Goal: Transaction & Acquisition: Download file/media

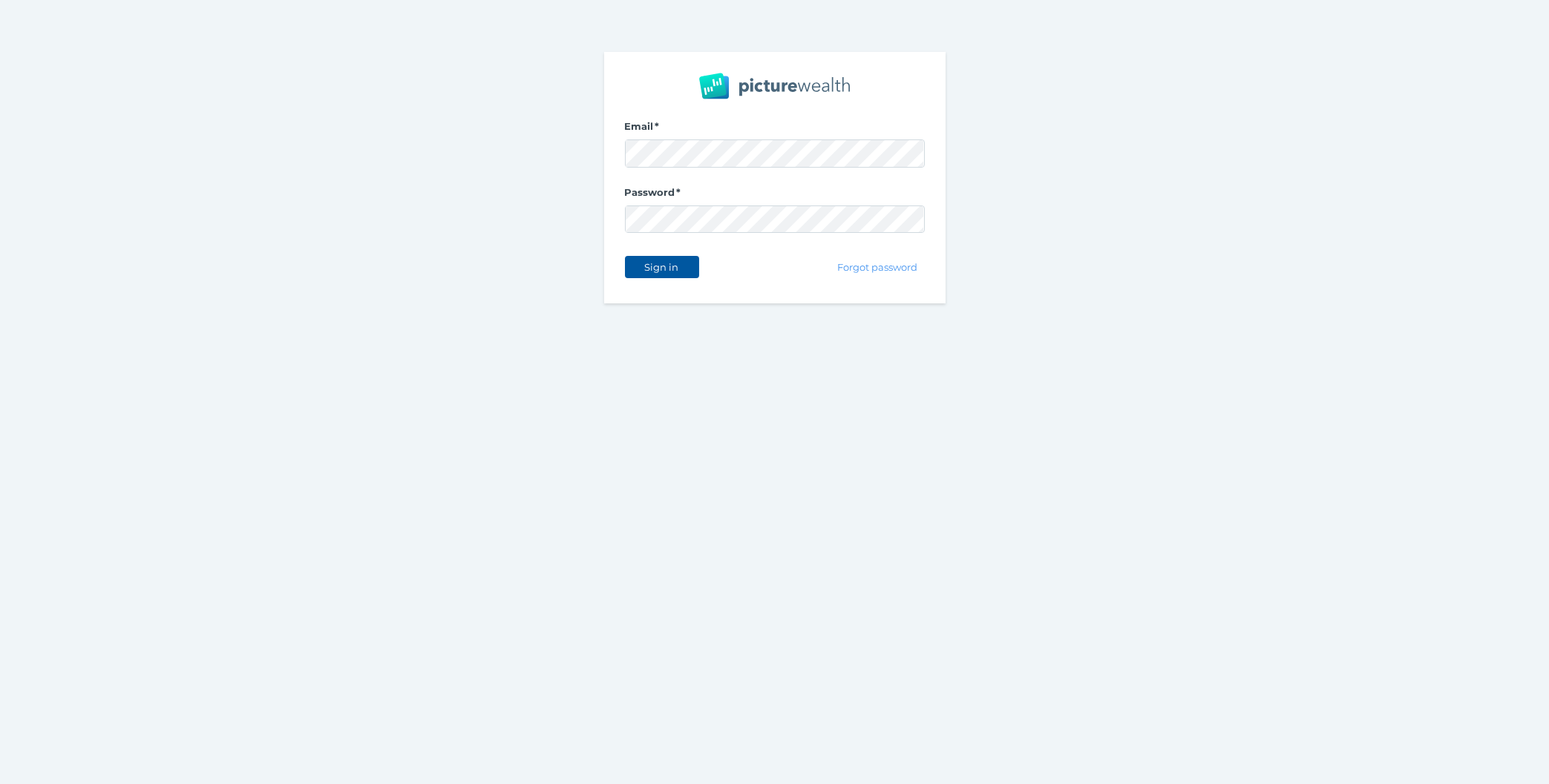
click at [671, 265] on span "Sign in" at bounding box center [662, 266] width 47 height 12
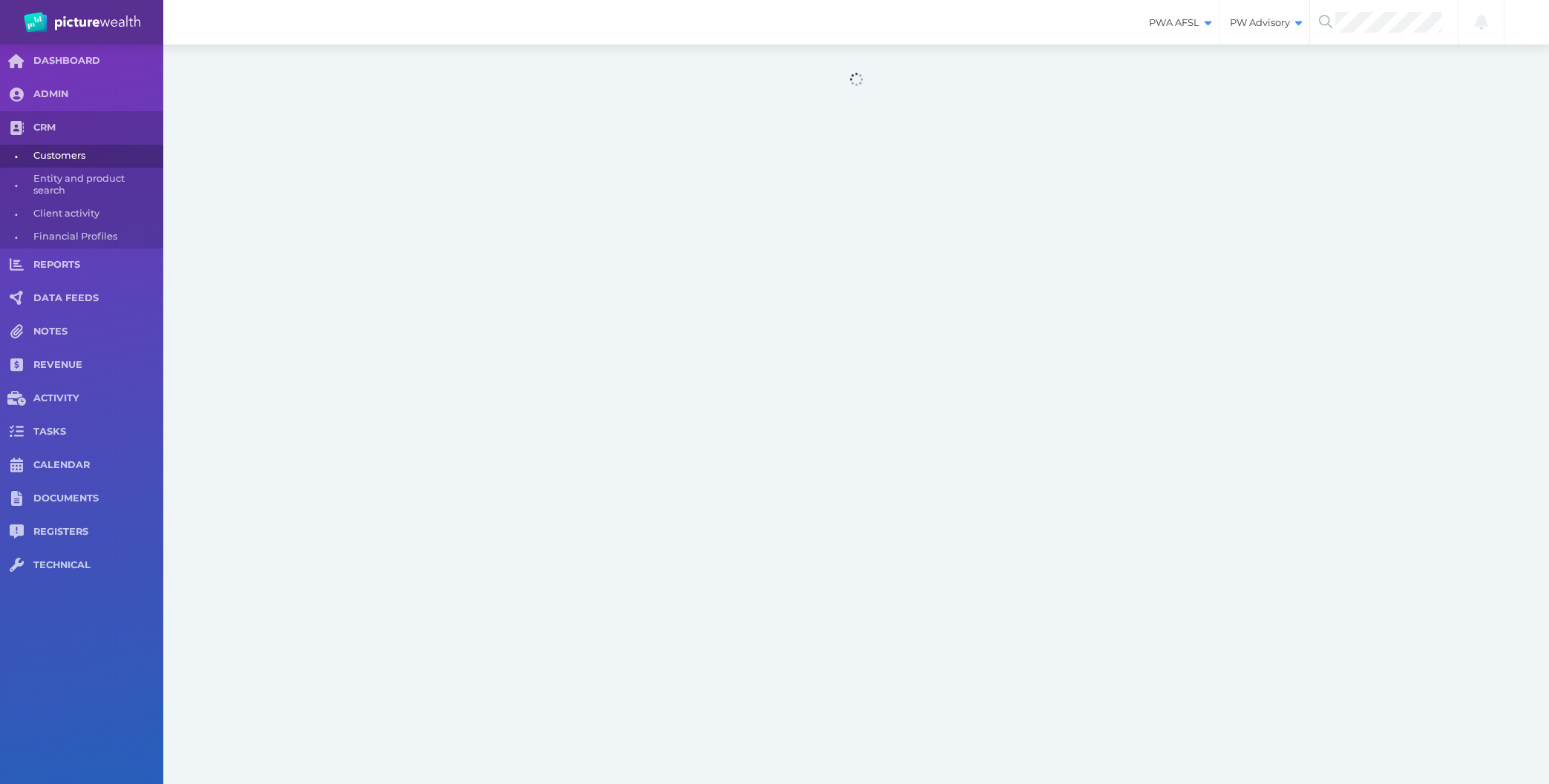
select select "25"
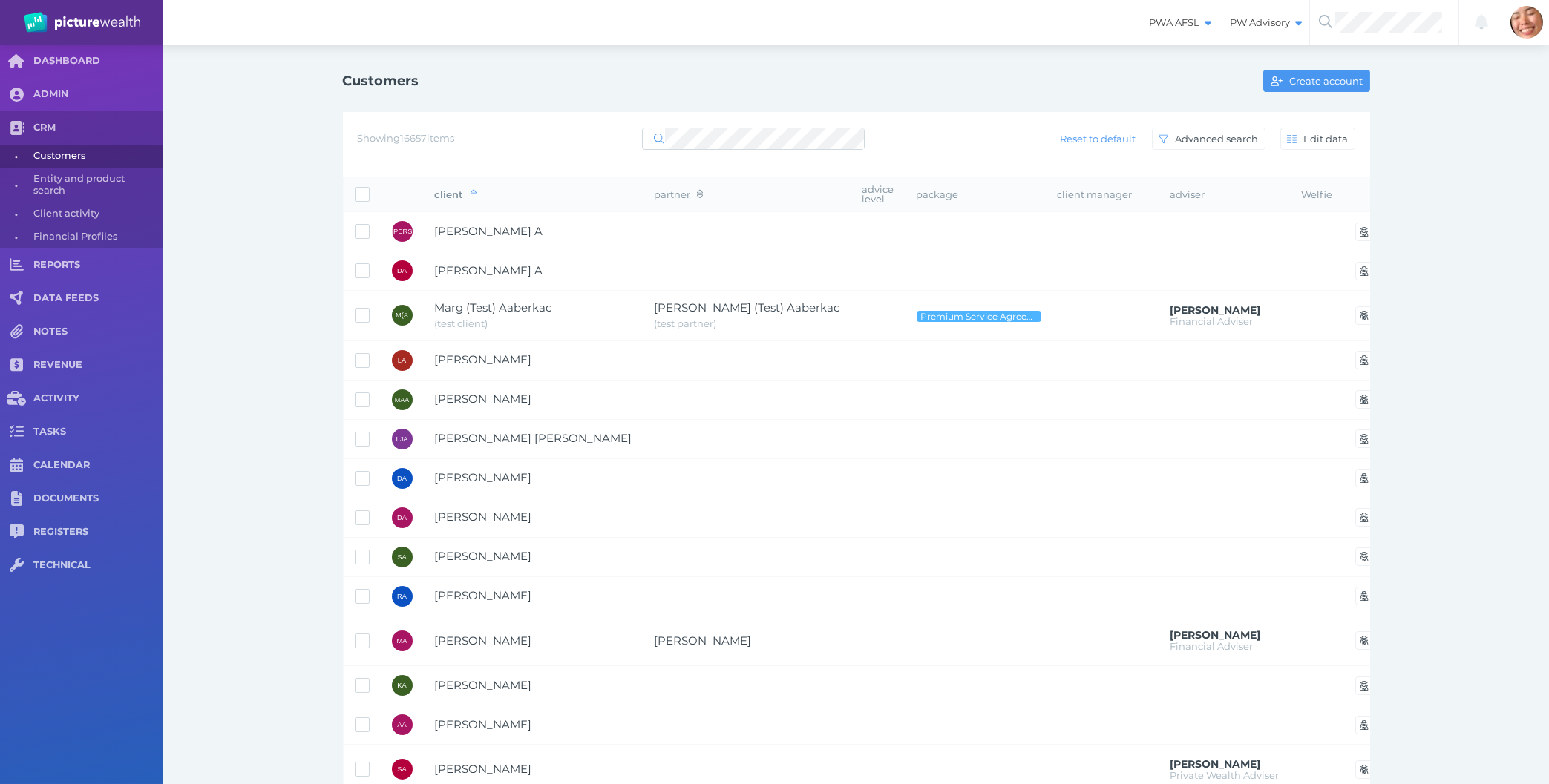
click at [236, 363] on div "Customers Create account Showing 16657 items Reset to default Advanced search E…" at bounding box center [856, 711] width 1386 height 1334
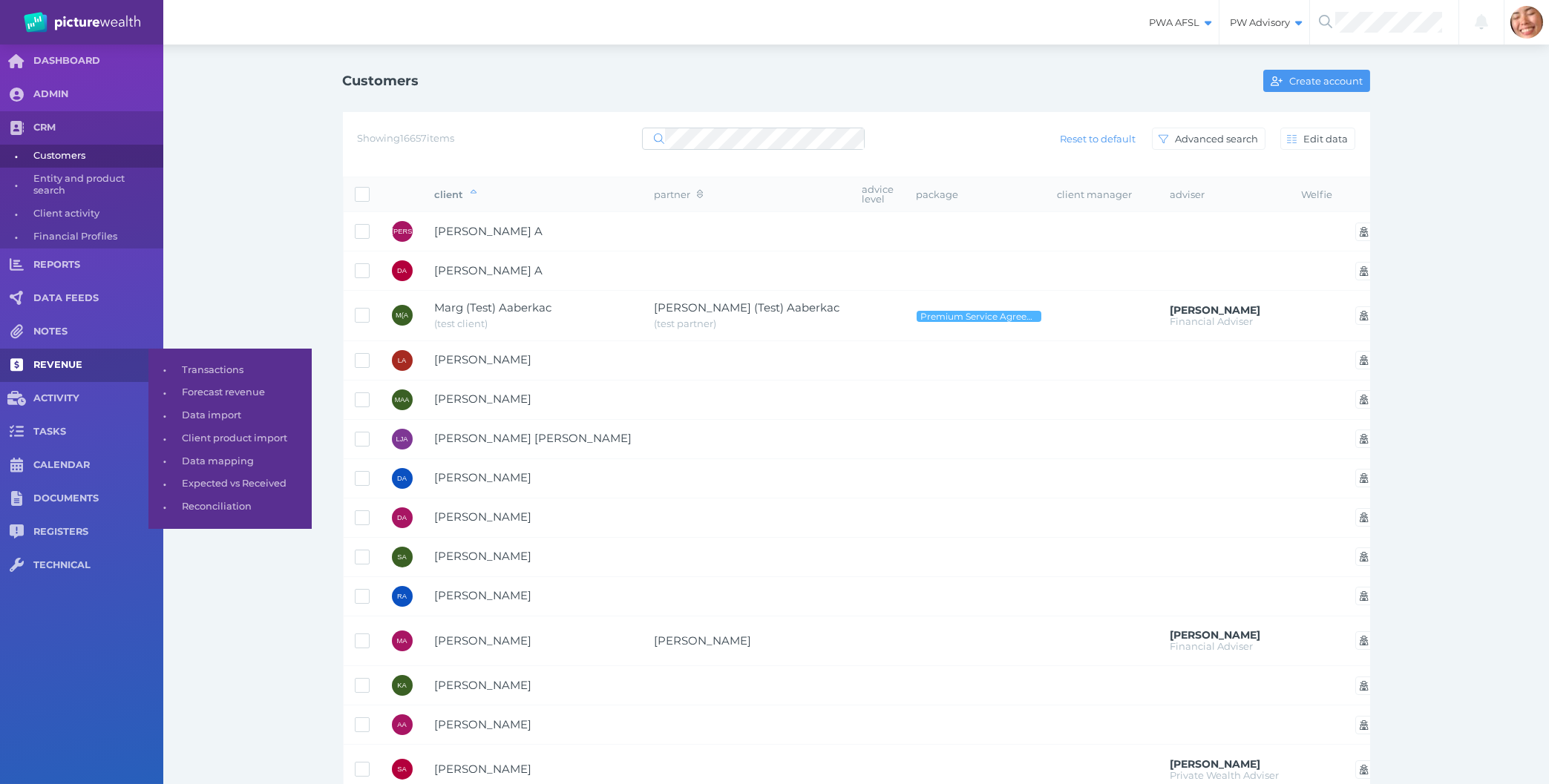
click at [71, 367] on span "REVENUE" at bounding box center [99, 366] width 130 height 12
select select "25"
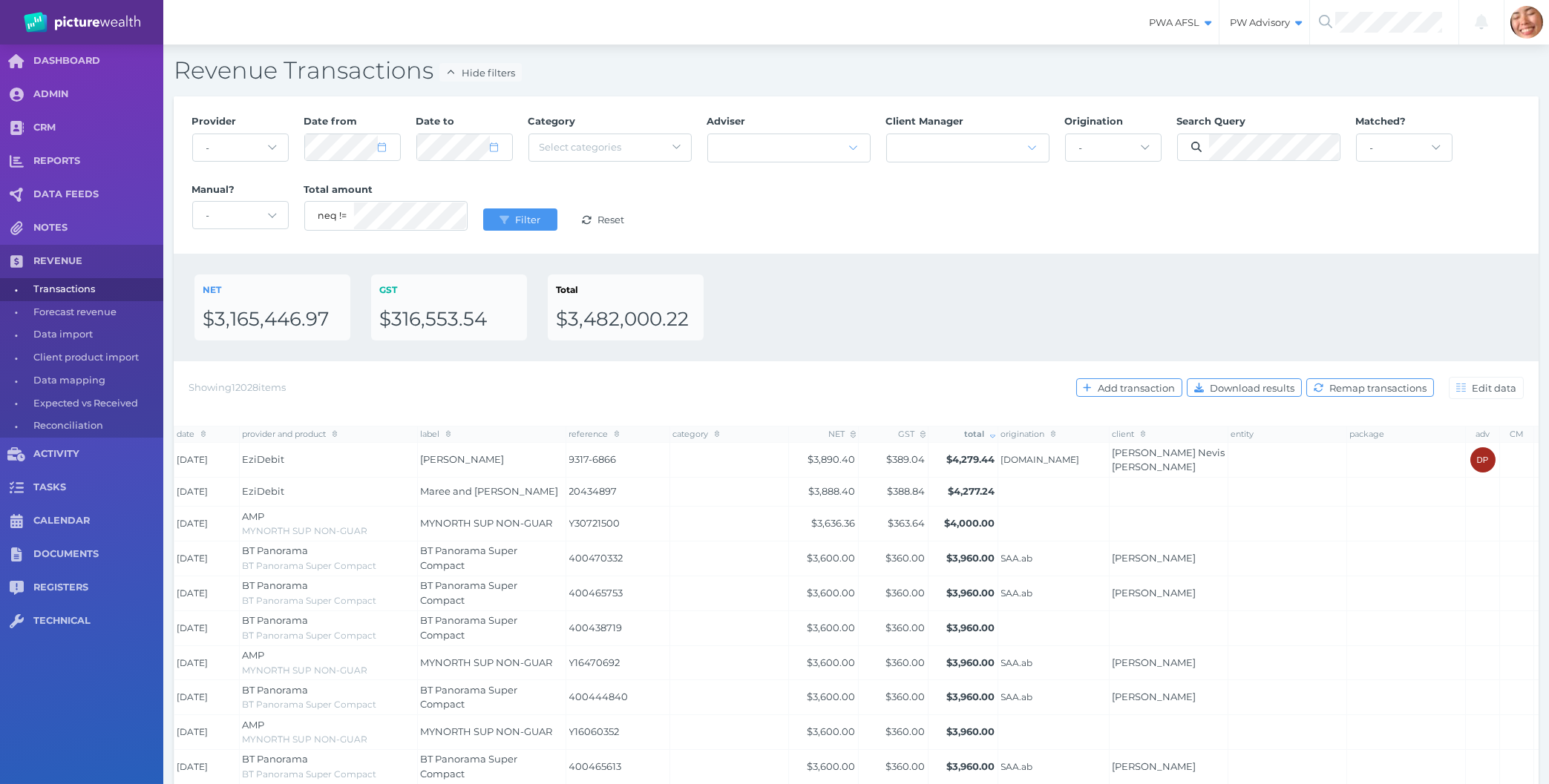
click at [788, 324] on div "NET $3,165,446.97 GST $316,553.54 Total $3,482,000.22" at bounding box center [856, 307] width 1323 height 66
click at [511, 211] on button "Filter" at bounding box center [520, 219] width 75 height 22
click at [830, 244] on div "Provider - Acuity Fee Revenue Acuity Trustee Advocate Private Wealth Pty Ltd AI…" at bounding box center [856, 175] width 1365 height 157
click at [935, 310] on div "NET $3,165,446.97 GST $316,553.54 Total $3,482,000.22" at bounding box center [856, 307] width 1323 height 66
click at [523, 229] on button "Filter" at bounding box center [520, 219] width 75 height 22
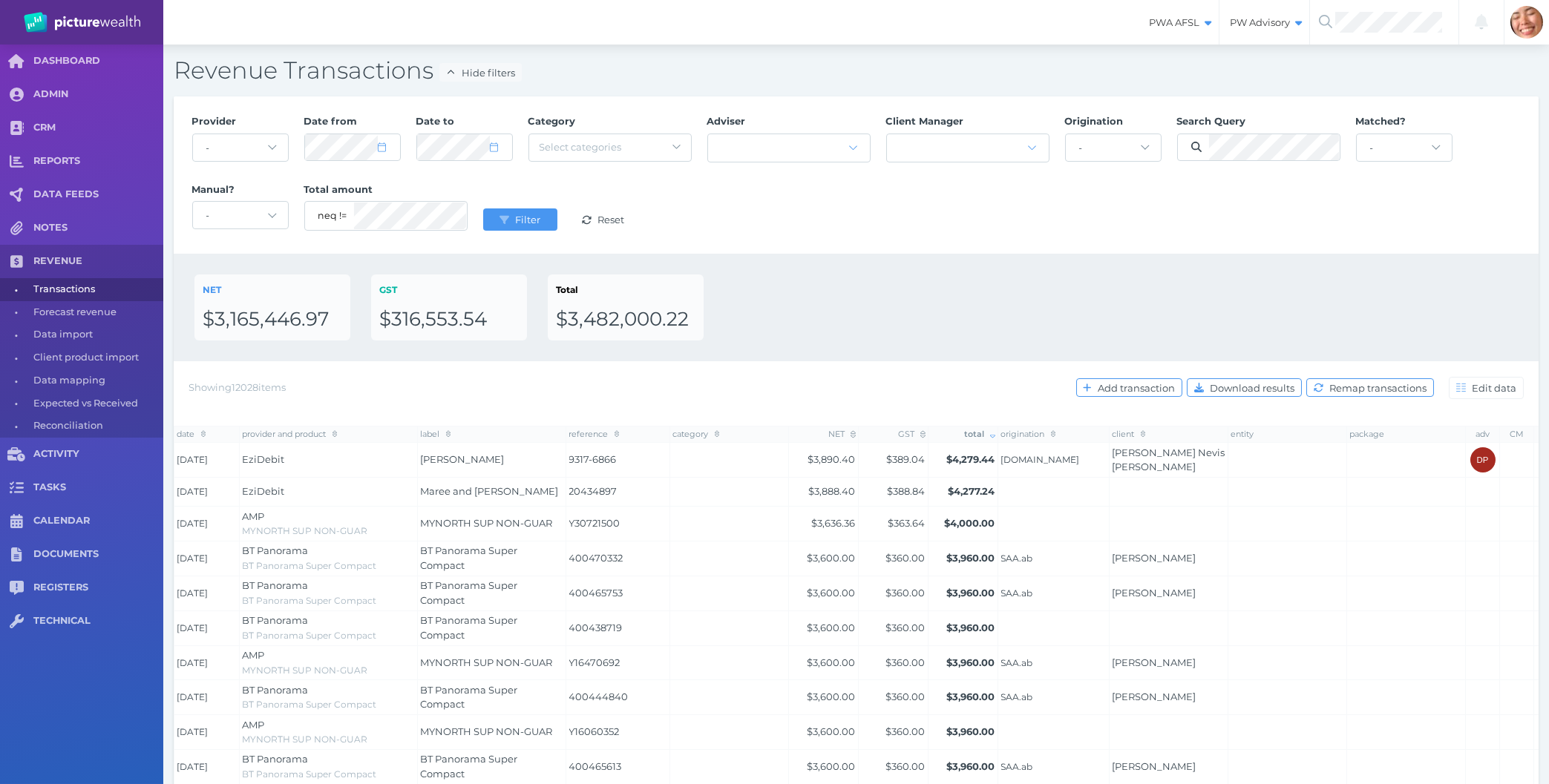
click at [839, 241] on div "Provider - Acuity Fee Revenue Acuity Trustee Advocate Private Wealth Pty Ltd AI…" at bounding box center [856, 175] width 1345 height 137
drag, startPoint x: 983, startPoint y: 300, endPoint x: 841, endPoint y: 419, distance: 185.3
click at [841, 419] on div "Provider - Acuity Fee Revenue Acuity Trustee Advocate Private Wealth Pty Ltd AI…" at bounding box center [856, 727] width 1365 height 1262
click at [796, 223] on div "Provider - Acuity Fee Revenue Acuity Trustee Advocate Private Wealth Pty Ltd AI…" at bounding box center [856, 175] width 1345 height 137
click at [1211, 321] on div "NET $3,165,446.97 GST $316,553.54 Total $3,482,000.22" at bounding box center [856, 307] width 1323 height 66
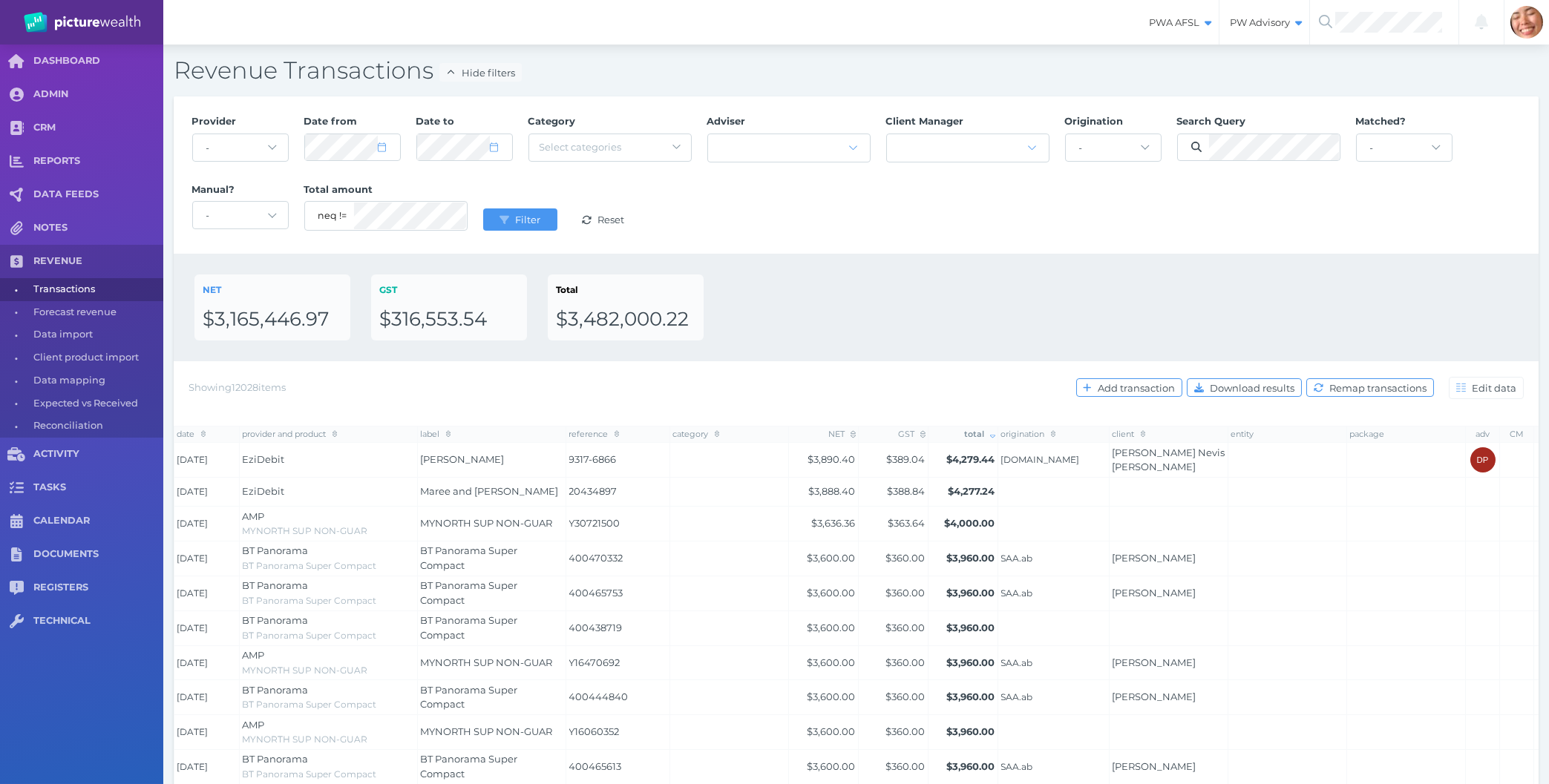
click at [830, 277] on div "NET $3,165,446.97 GST $316,553.54 Total $3,482,000.22" at bounding box center [856, 307] width 1323 height 66
drag, startPoint x: 488, startPoint y: 214, endPoint x: 518, endPoint y: 215, distance: 30.0
click at [488, 213] on button "Filter" at bounding box center [520, 219] width 75 height 22
click at [852, 206] on div "Provider - Acuity Fee Revenue Acuity Trustee Advocate Private Wealth Pty Ltd AI…" at bounding box center [856, 175] width 1345 height 137
click at [950, 313] on div "NET $3,165,446.97 GST $316,553.54 Total $3,482,000.22" at bounding box center [856, 307] width 1323 height 66
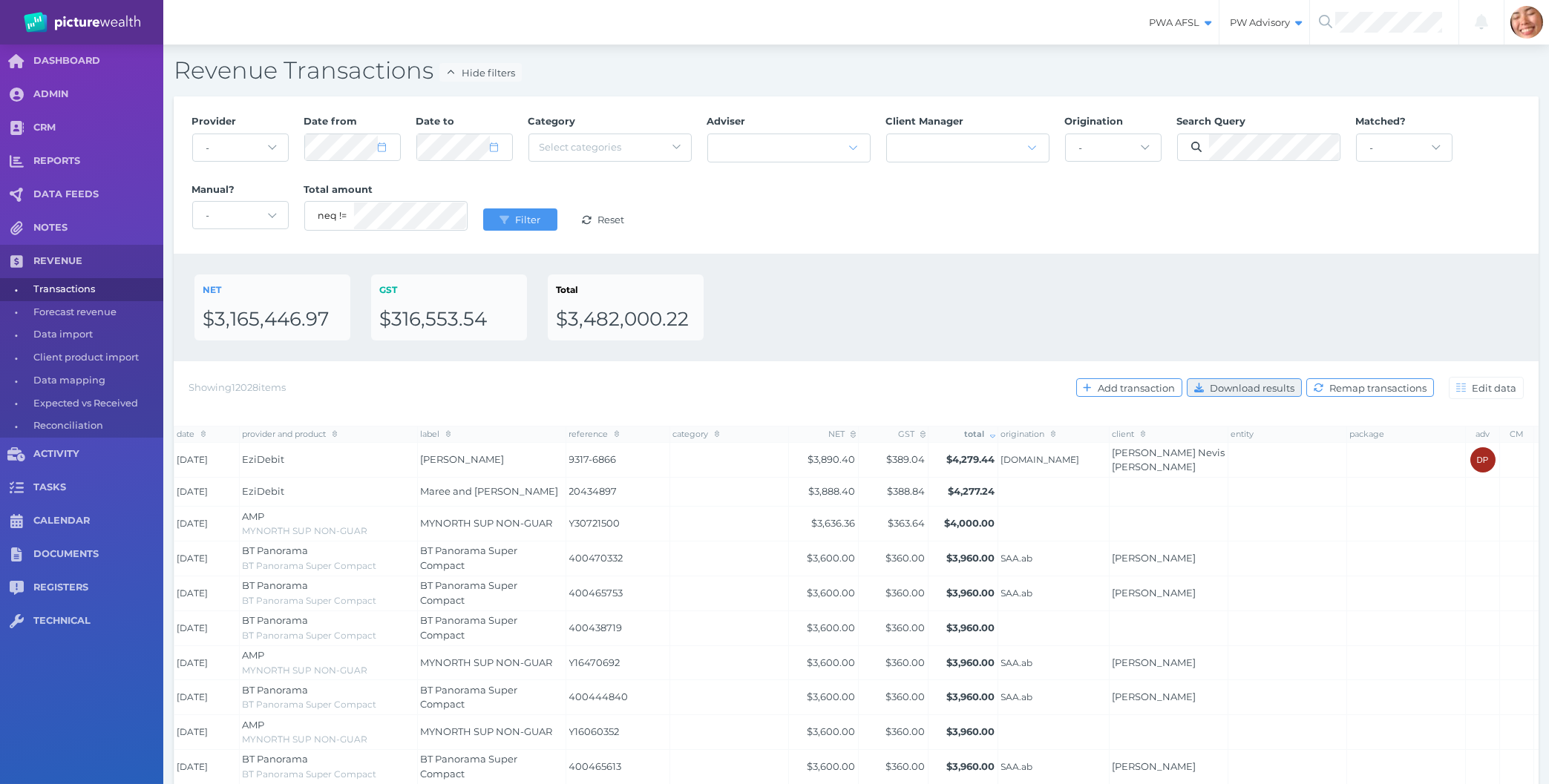
click at [1241, 384] on span "Download results" at bounding box center [1254, 387] width 94 height 12
click at [1074, 286] on div "NET $3,165,446.97 GST $316,553.54 Total $3,482,000.22" at bounding box center [856, 307] width 1323 height 66
click at [1143, 282] on div "NET $3,165,446.97 GST $316,553.54 Total $3,482,000.22" at bounding box center [856, 307] width 1323 height 66
click at [1058, 282] on div "NET $3,165,446.97 GST $316,553.54 Total $3,482,000.22" at bounding box center [856, 307] width 1323 height 66
